Goal: Transaction & Acquisition: Purchase product/service

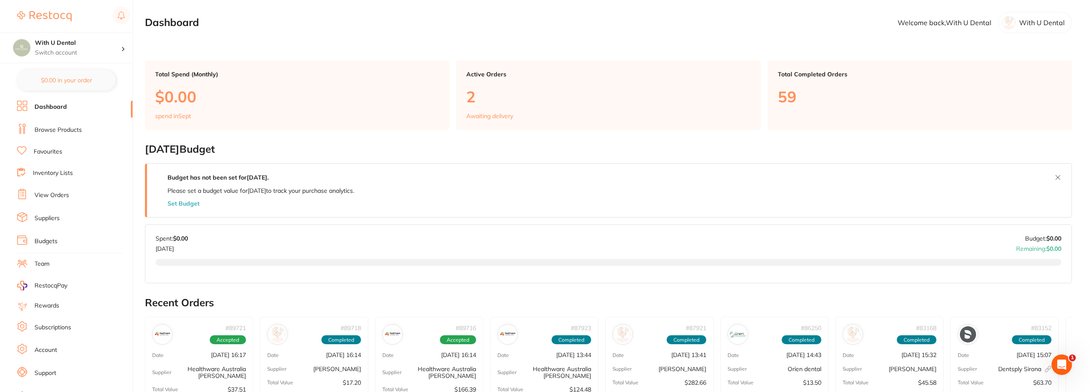
click at [62, 198] on link "View Orders" at bounding box center [52, 195] width 35 height 9
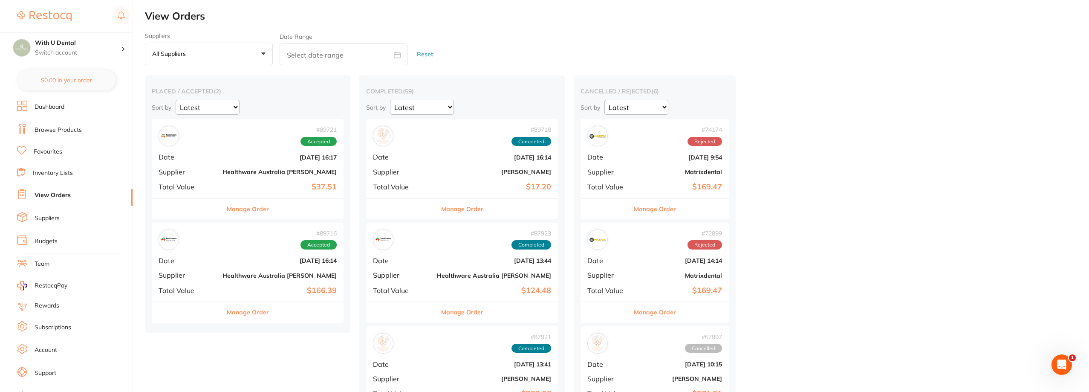
click at [227, 209] on button "Manage Order" at bounding box center [248, 209] width 42 height 20
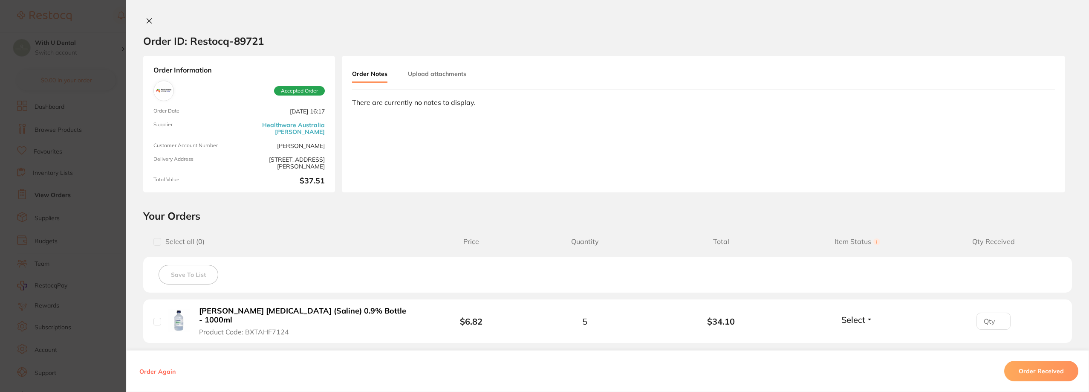
click at [84, 186] on section "Order ID: Restocq- 89721 Order Information Accepted Order Order Date [DATE] 16:…" at bounding box center [544, 196] width 1089 height 392
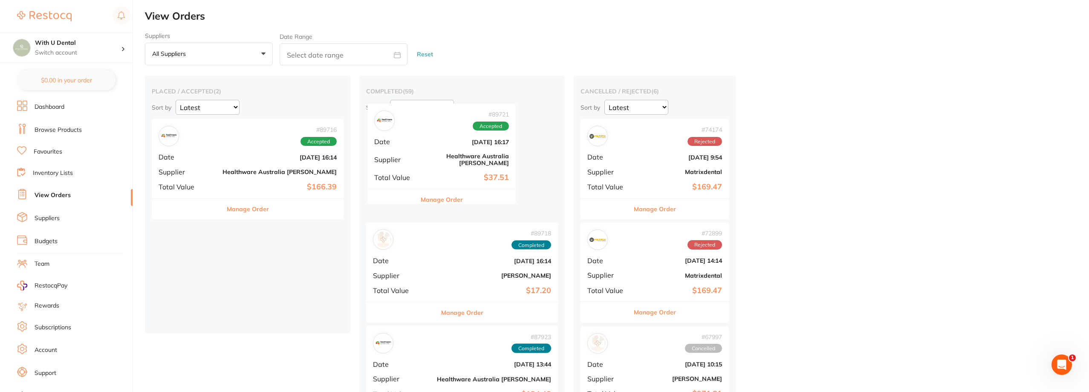
drag, startPoint x: 201, startPoint y: 180, endPoint x: 386, endPoint y: 171, distance: 184.7
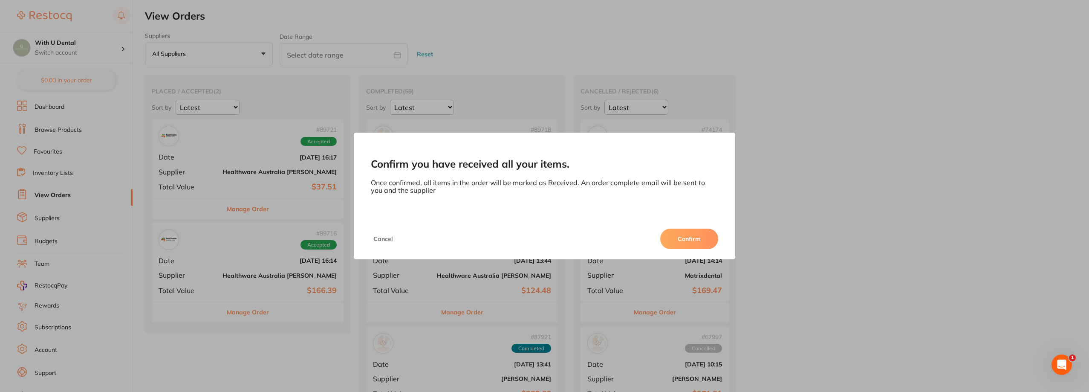
click at [674, 237] on button "Confirm" at bounding box center [689, 238] width 58 height 20
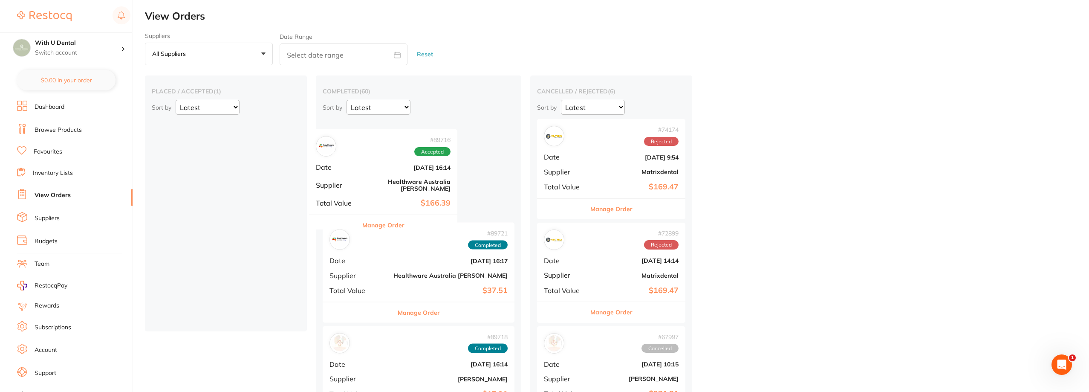
drag, startPoint x: 197, startPoint y: 161, endPoint x: 364, endPoint y: 167, distance: 167.1
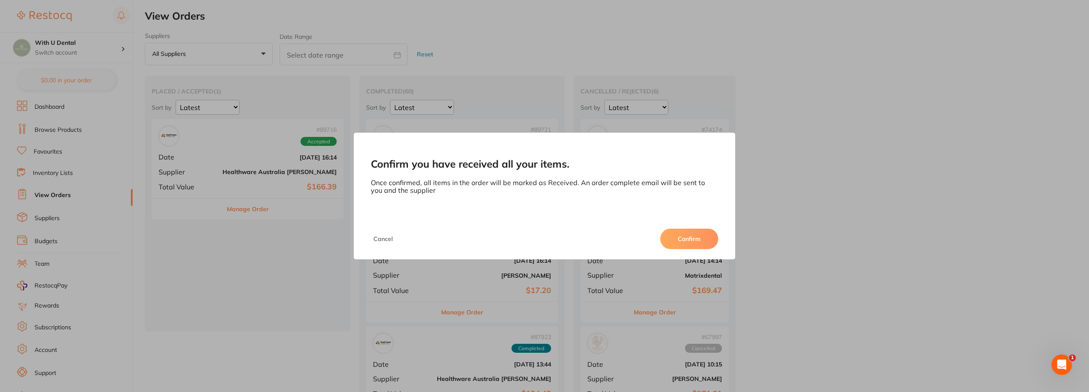
click at [691, 238] on button "Confirm" at bounding box center [689, 238] width 58 height 20
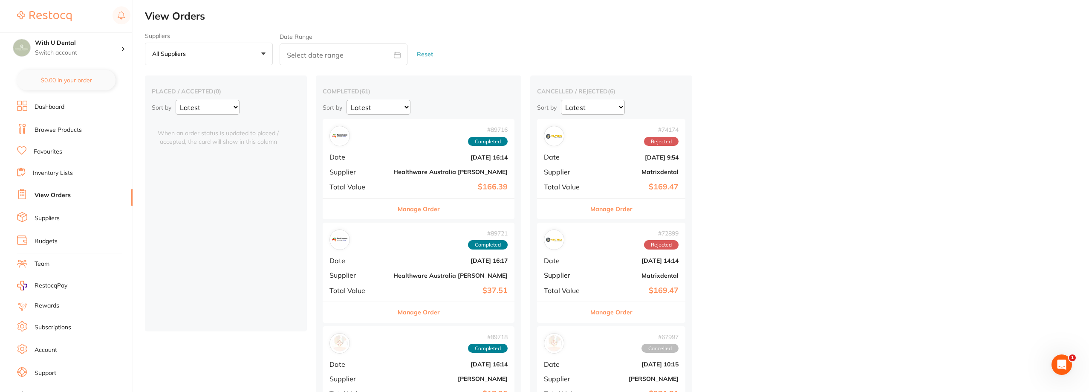
click at [48, 103] on link "Dashboard" at bounding box center [50, 107] width 30 height 9
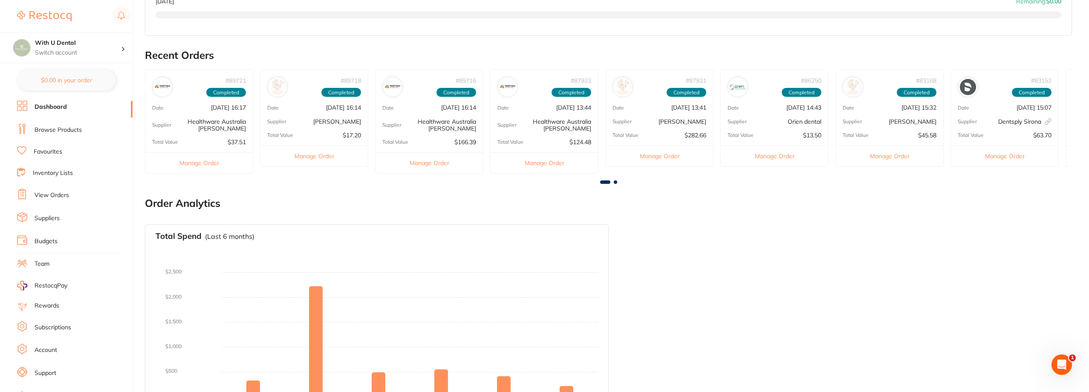
scroll to position [280, 0]
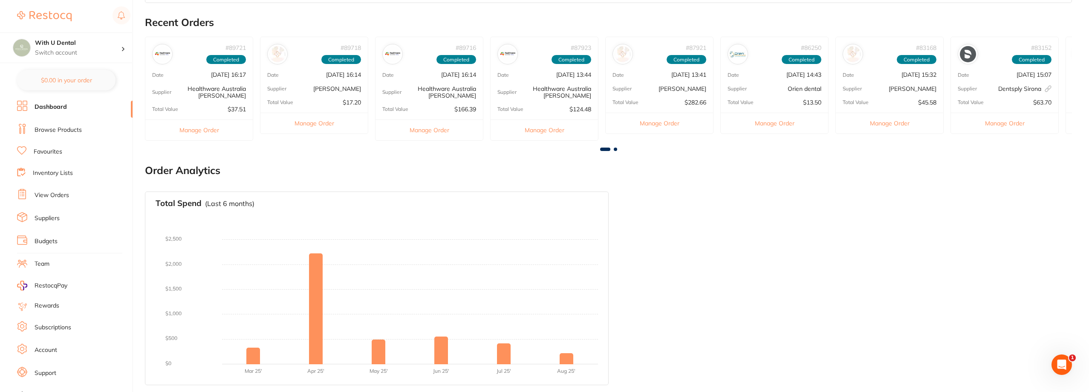
click at [57, 131] on link "Browse Products" at bounding box center [58, 130] width 47 height 9
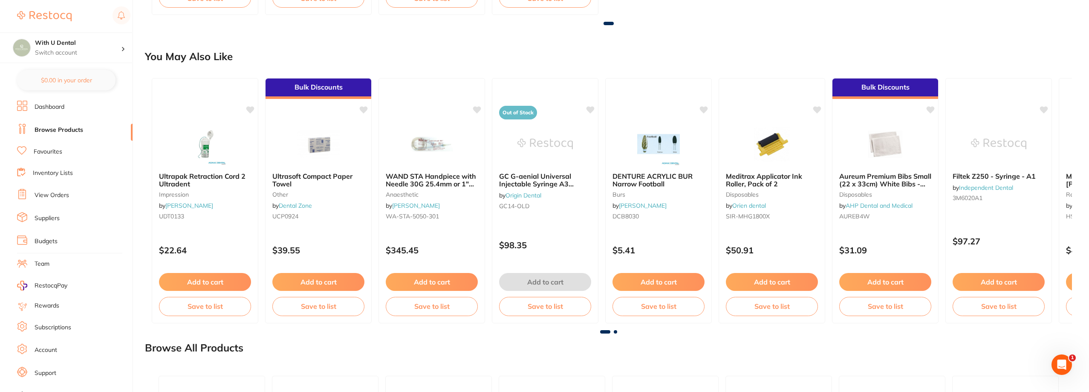
scroll to position [724, 0]
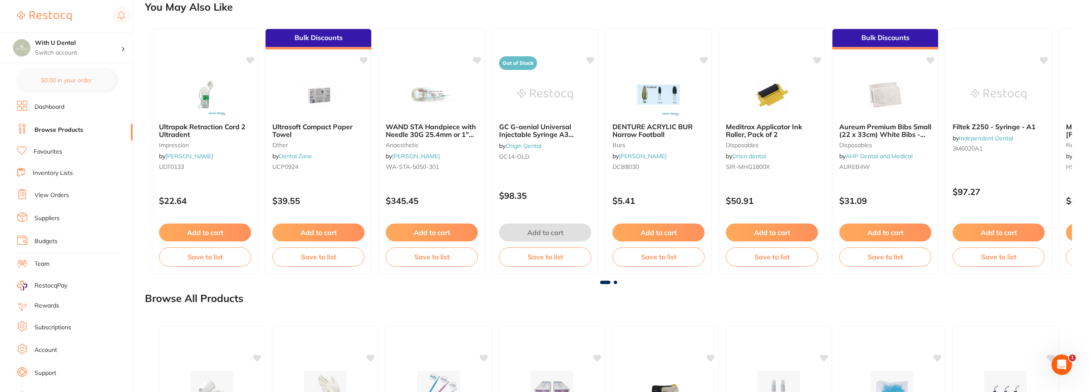
click at [616, 283] on span at bounding box center [615, 281] width 3 height 3
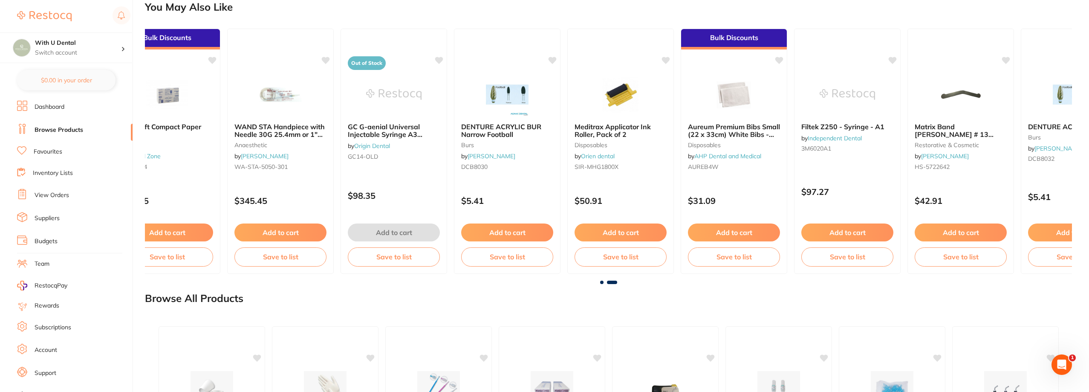
scroll to position [0, 213]
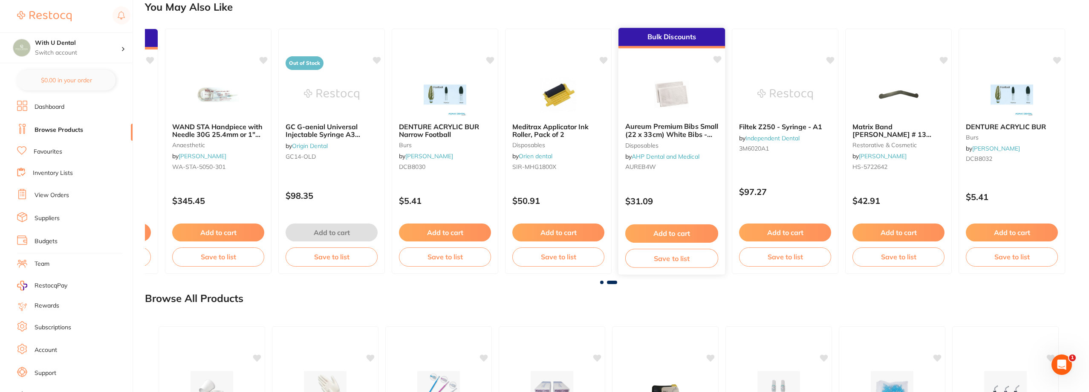
click at [667, 95] on img at bounding box center [671, 93] width 56 height 43
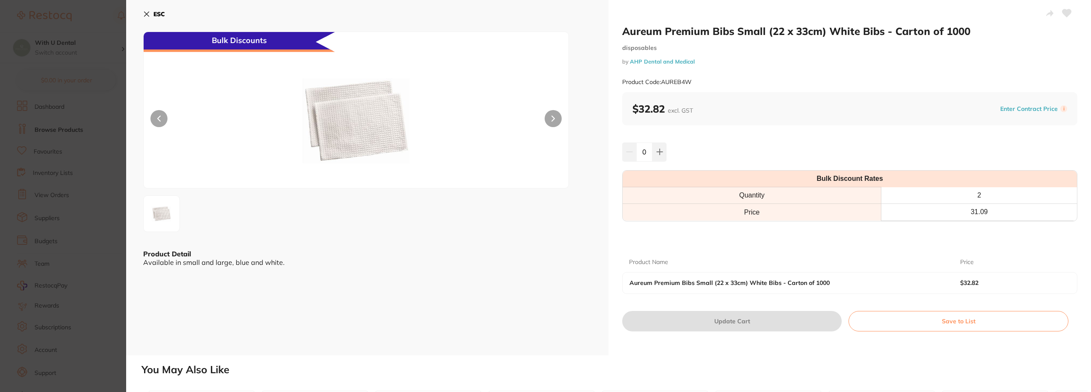
click at [142, 14] on div "ESC Bulk Discounts Product Detail Available in small and large, blue and white." at bounding box center [367, 177] width 482 height 355
click at [151, 10] on button "ESC" at bounding box center [154, 14] width 22 height 14
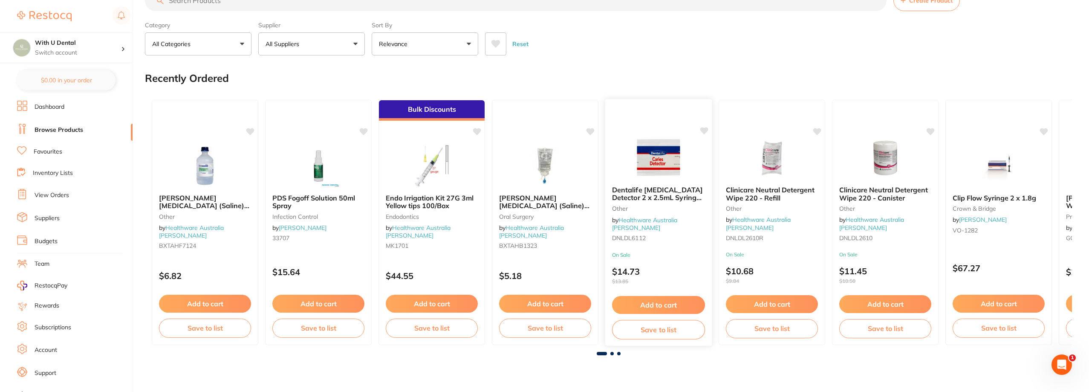
scroll to position [43, 0]
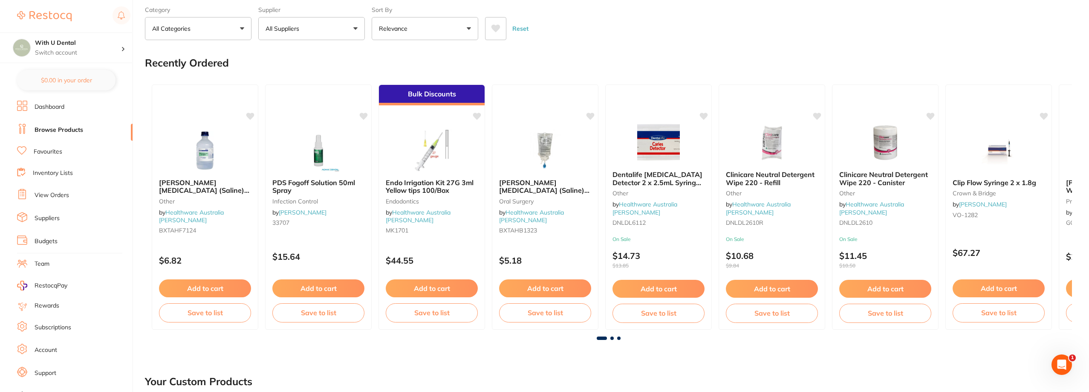
click at [610, 337] on span at bounding box center [611, 337] width 3 height 3
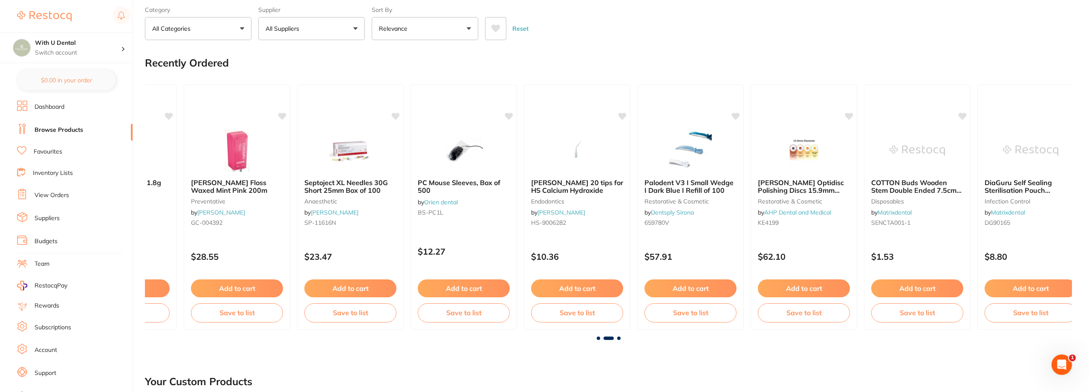
scroll to position [0, 927]
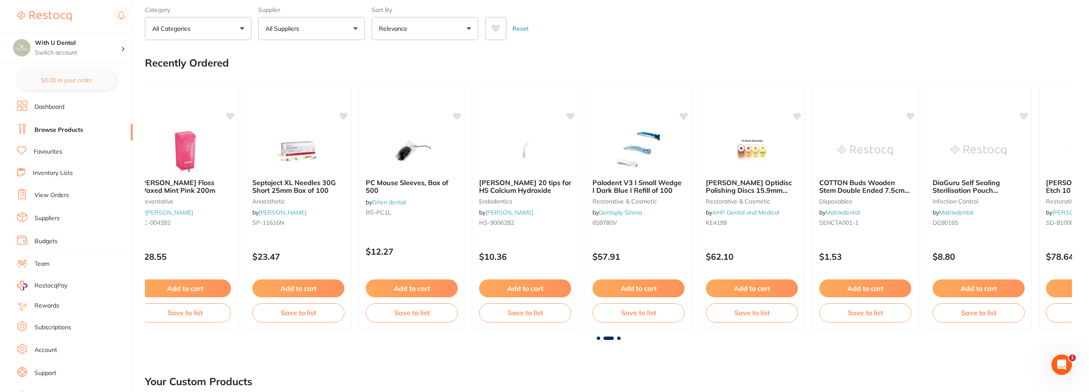
click at [618, 337] on span at bounding box center [618, 337] width 3 height 3
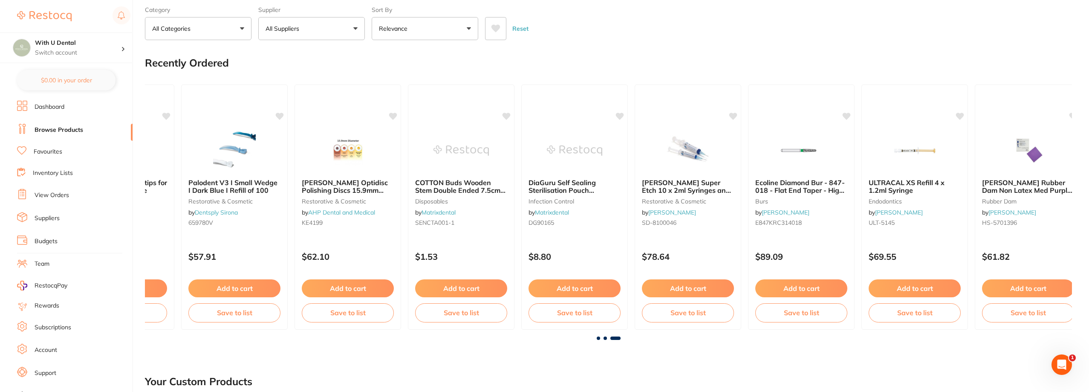
scroll to position [0, 1347]
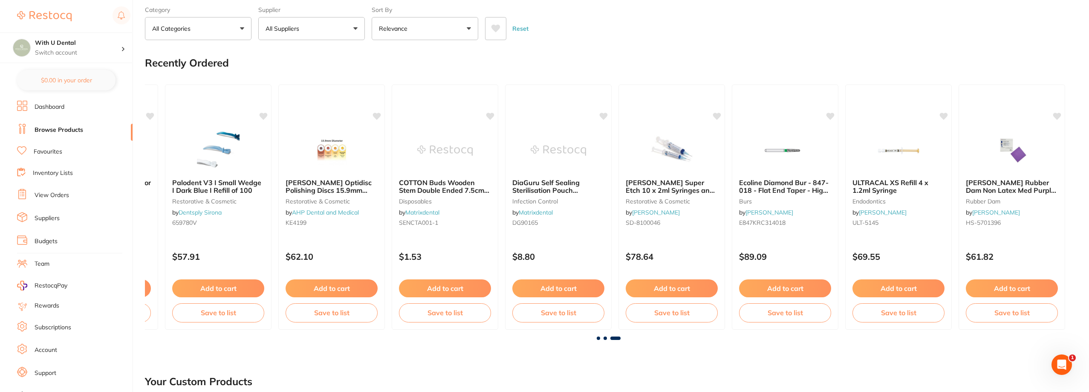
click at [89, 196] on li "View Orders" at bounding box center [74, 195] width 115 height 13
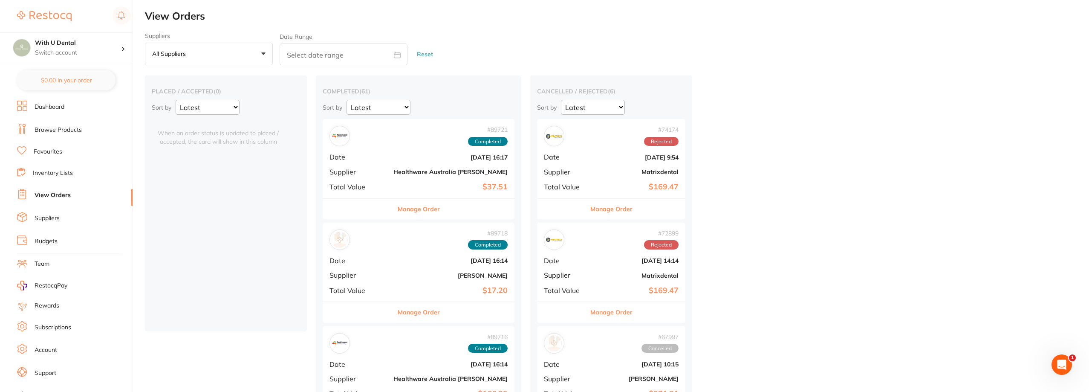
click at [74, 173] on li "Inventory Lists" at bounding box center [74, 173] width 115 height 12
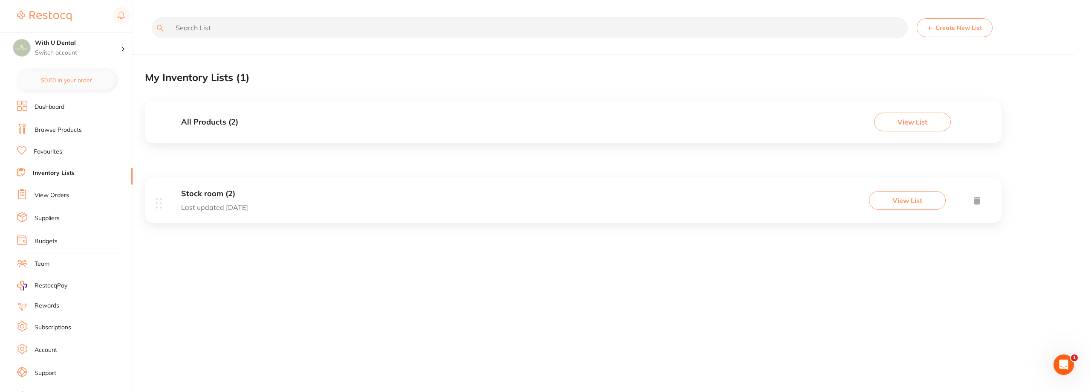
click at [290, 116] on div "All Products ( 2 ) View List" at bounding box center [573, 122] width 856 height 43
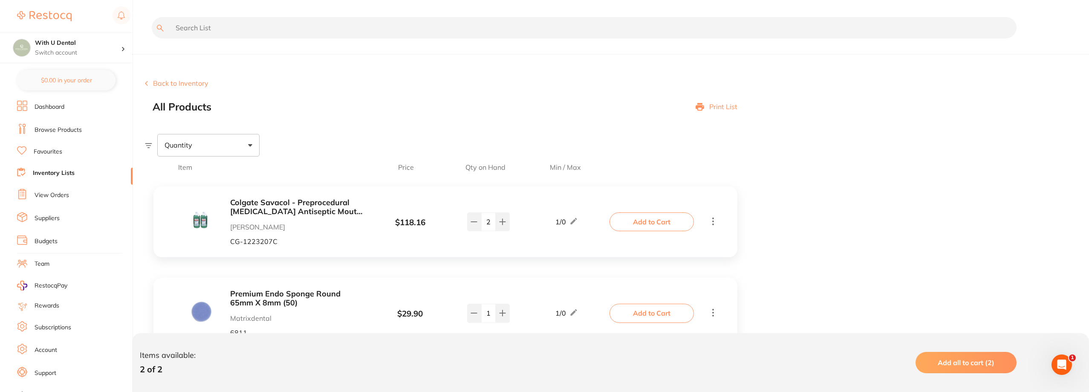
click at [71, 153] on li "Favourites" at bounding box center [74, 151] width 115 height 11
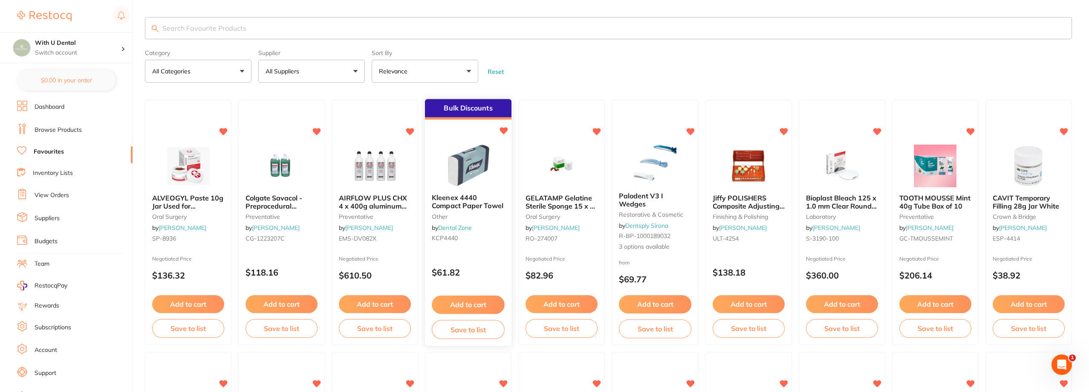
click at [477, 163] on img at bounding box center [468, 165] width 56 height 43
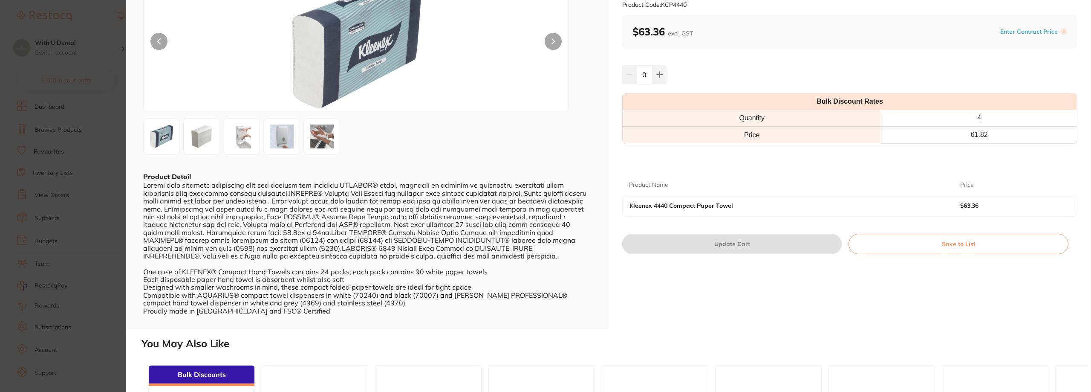
scroll to position [85, 0]
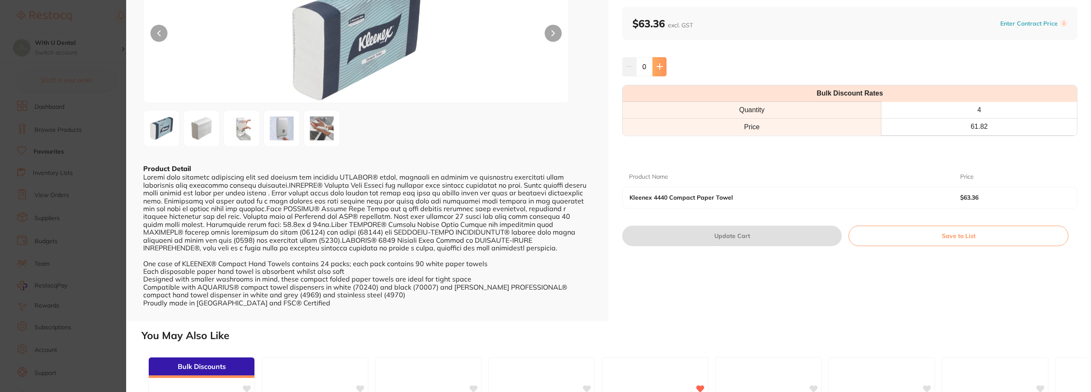
click at [659, 66] on icon at bounding box center [660, 67] width 6 height 6
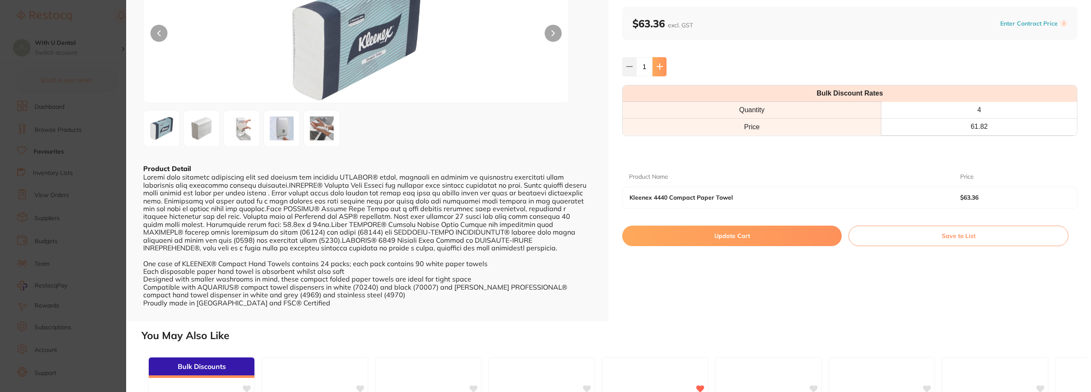
click at [659, 66] on icon at bounding box center [660, 67] width 6 height 6
type input "2"
